Goal: Information Seeking & Learning: Learn about a topic

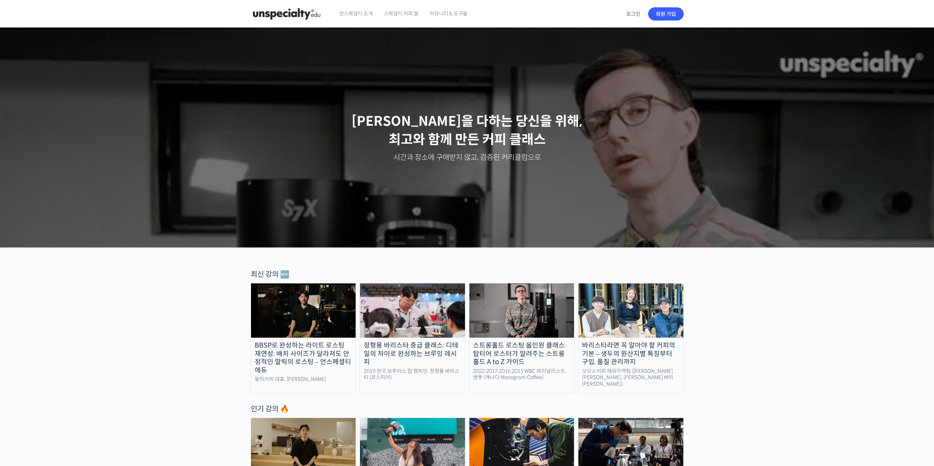
click at [284, 14] on img at bounding box center [287, 14] width 72 height 22
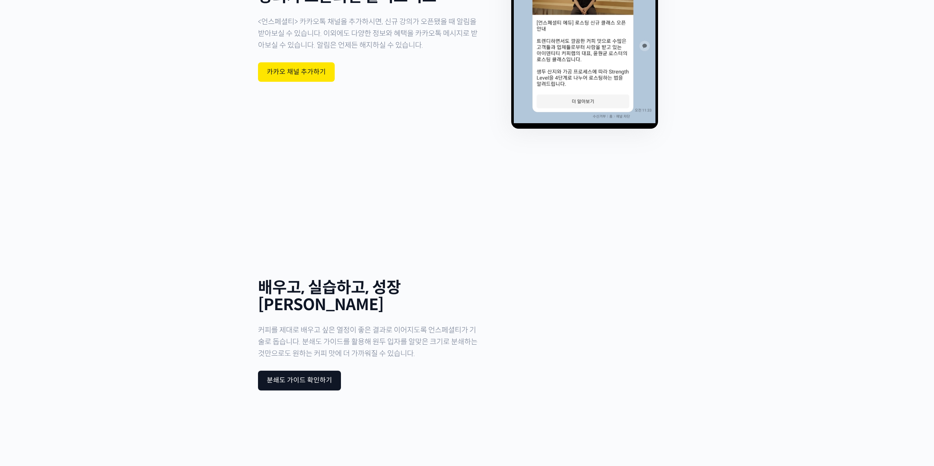
scroll to position [2267, 0]
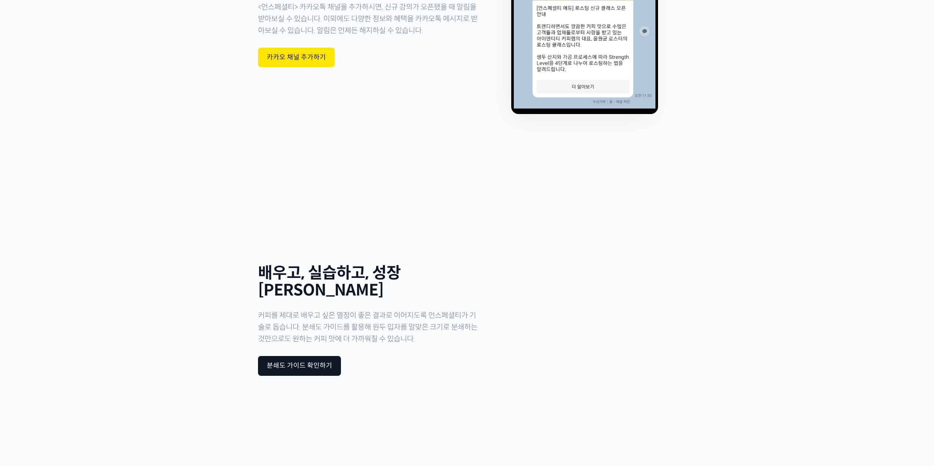
drag, startPoint x: 208, startPoint y: 276, endPoint x: 208, endPoint y: 265, distance: 10.7
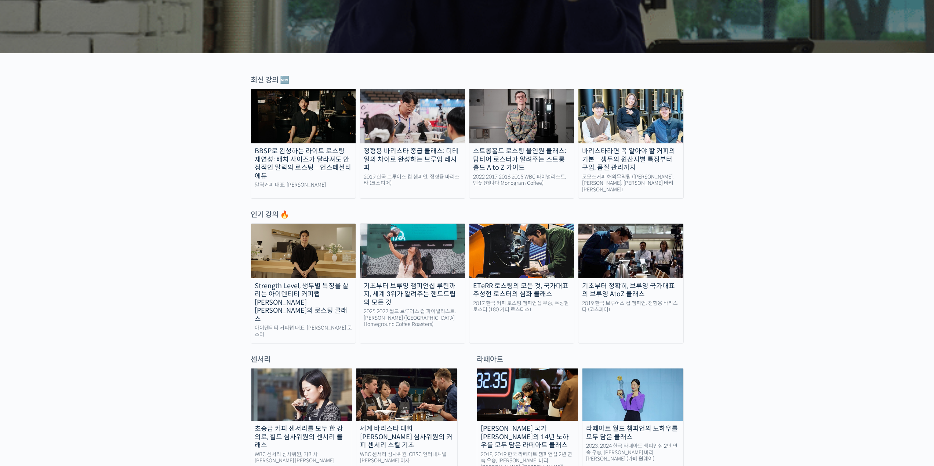
scroll to position [220, 0]
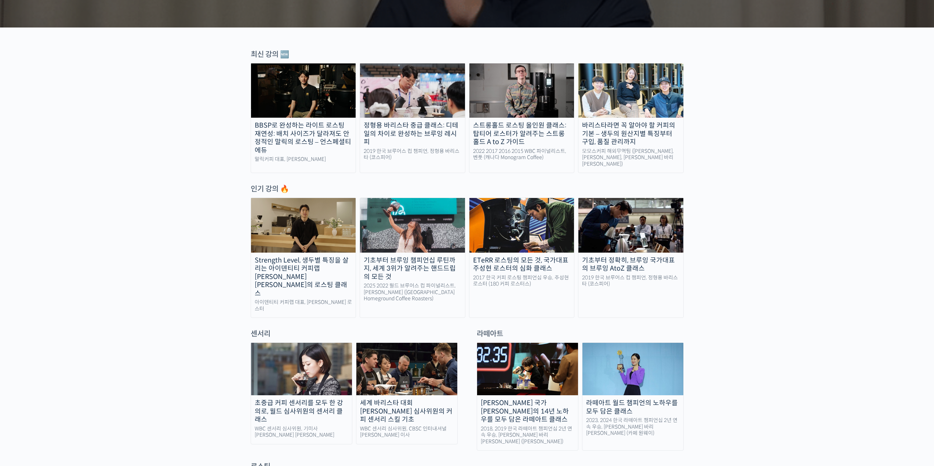
click at [620, 263] on div "기초부터 정확히, 브루잉 국가대표의 브루잉 AtoZ 클래스" at bounding box center [630, 265] width 105 height 17
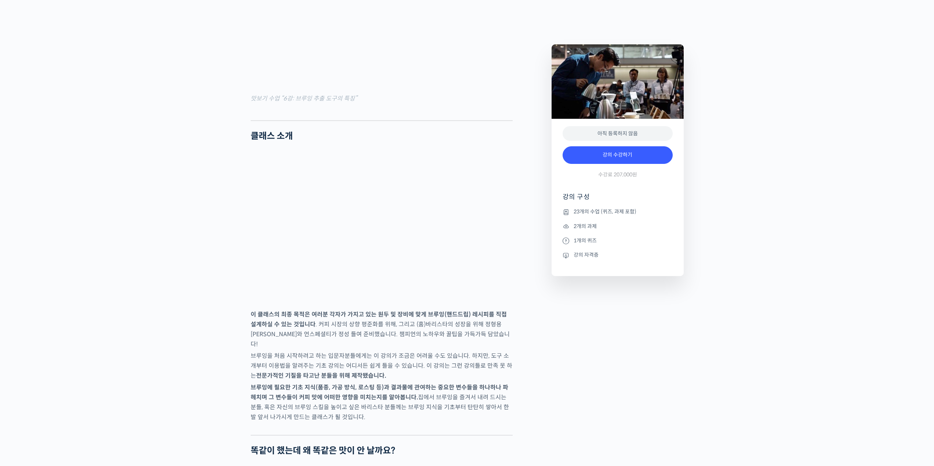
scroll to position [1101, 0]
